Goal: Task Accomplishment & Management: Use online tool/utility

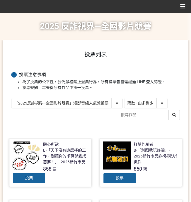
select select "vote"
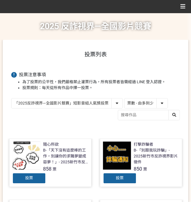
click at [138, 105] on select "作品 - 由新到舊 作品 - 由舊到新 票數 - 由多到少 票數 - 由少到多" at bounding box center [145, 103] width 43 height 10
click at [124, 98] on select "作品 - 由新到舊 作品 - 由舊到新 票數 - 由多到少 票數 - 由少到多" at bounding box center [145, 103] width 43 height 10
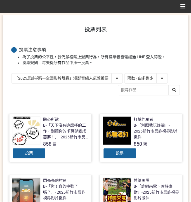
scroll to position [74, 0]
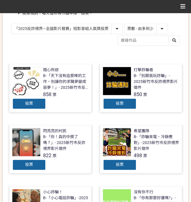
click at [27, 164] on span "投票" at bounding box center [29, 164] width 8 height 4
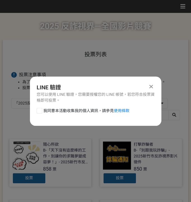
click at [45, 111] on span "我同意本活動收集我的個人資訊，請參見 使用條款" at bounding box center [86, 111] width 86 height 6
click at [41, 111] on input "我同意本活動收集我的個人資訊，請參見 使用條款" at bounding box center [39, 111] width 4 height 4
checkbox input "false"
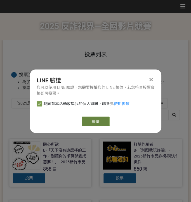
click at [87, 122] on link "繼續" at bounding box center [96, 121] width 28 height 10
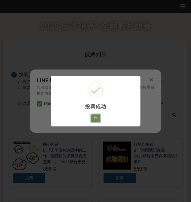
click at [94, 116] on button "好" at bounding box center [95, 118] width 9 height 8
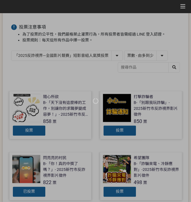
scroll to position [64, 0]
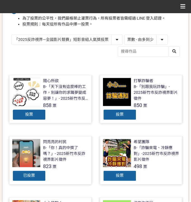
drag, startPoint x: 105, startPoint y: 36, endPoint x: 148, endPoint y: 17, distance: 47.0
select select "13146"
click at [11, 35] on select "「2025反詐視界—全國影片競賽」短影音組人氣獎投票 「2025反詐視界—全國影片競賽」短片組人氣獎投票" at bounding box center [66, 40] width 111 height 10
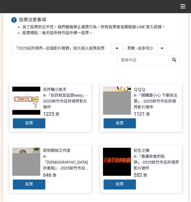
scroll to position [74, 0]
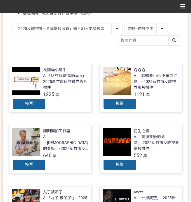
click at [122, 100] on div "投票" at bounding box center [120, 103] width 34 height 11
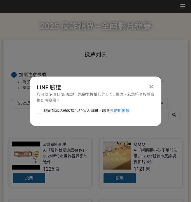
click at [55, 109] on span "我同意本活動收集我的個人資訊，請參見 使用條款" at bounding box center [86, 111] width 86 height 6
click at [41, 109] on input "我同意本活動收集我的個人資訊，請參見 使用條款" at bounding box center [39, 111] width 4 height 4
checkbox input "false"
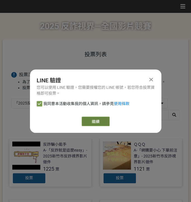
click at [88, 121] on link "繼續" at bounding box center [96, 121] width 28 height 10
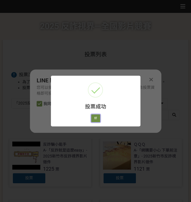
click at [93, 116] on button "好" at bounding box center [95, 118] width 9 height 8
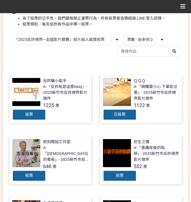
scroll to position [45, 0]
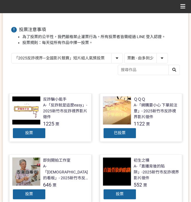
click at [86, 60] on select "「2025反詐視界—全國影片競賽」短影音組人氣獎投票 「2025反詐視界—全國影片競賽」短片組人氣獎投票" at bounding box center [66, 58] width 111 height 10
select select "13147"
click at [11, 53] on select "「2025反詐視界—全國影片競賽」短影音組人氣獎投票 「2025反詐視界—全國影片競賽」短片組人氣獎投票" at bounding box center [66, 58] width 111 height 10
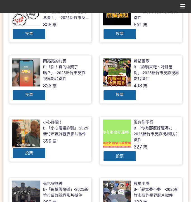
scroll to position [149, 0]
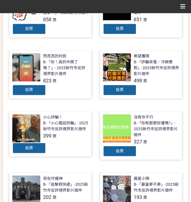
click at [111, 153] on div "投票" at bounding box center [120, 150] width 34 height 11
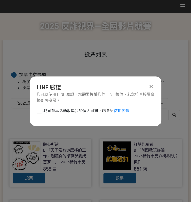
click at [46, 111] on span "我同意本活動收集我的個人資訊，請參見 使用條款" at bounding box center [86, 111] width 86 height 6
click at [41, 111] on input "我同意本活動收集我的個人資訊，請參見 使用條款" at bounding box center [39, 111] width 4 height 4
checkbox input "false"
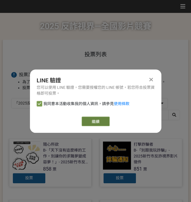
click at [100, 119] on button "繼續" at bounding box center [96, 121] width 28 height 10
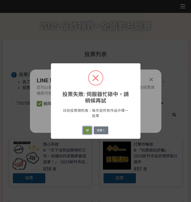
click at [85, 131] on button "好" at bounding box center [87, 130] width 9 height 8
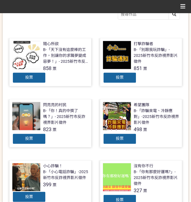
scroll to position [91, 0]
